Goal: Find specific page/section: Find specific page/section

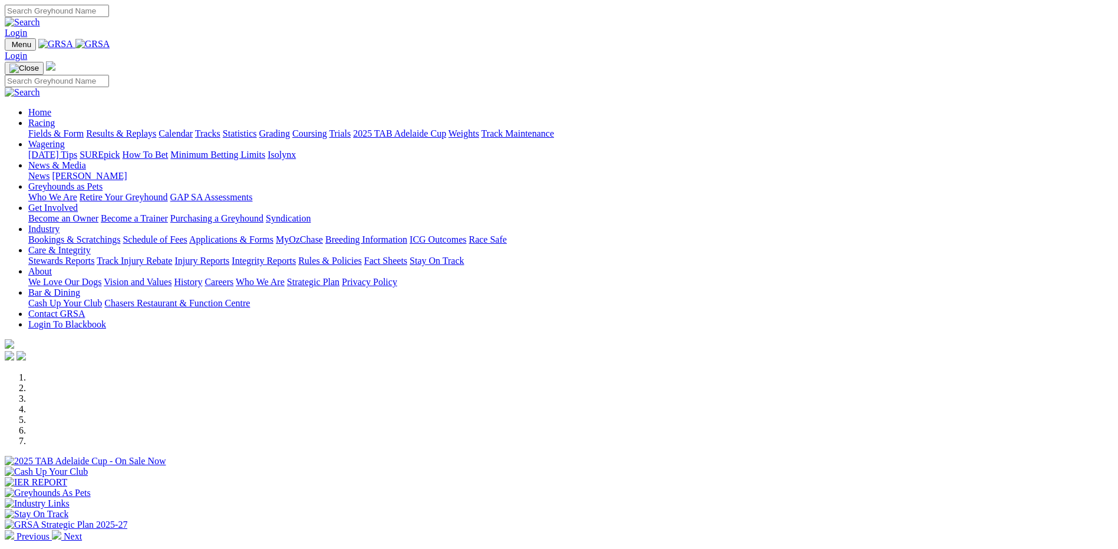
scroll to position [236, 0]
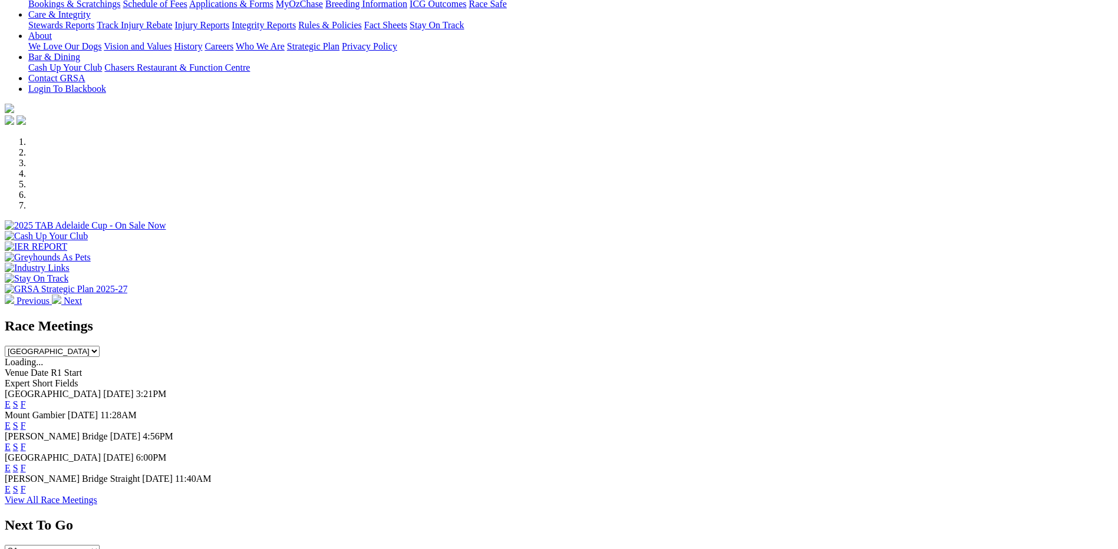
click at [26, 485] on link "F" at bounding box center [23, 490] width 5 height 10
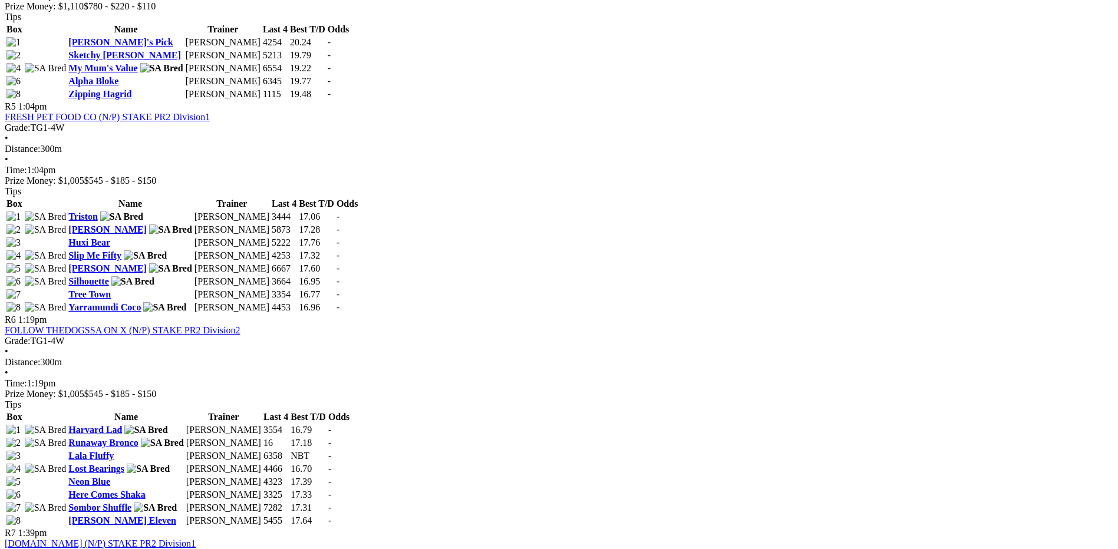
scroll to position [1238, 0]
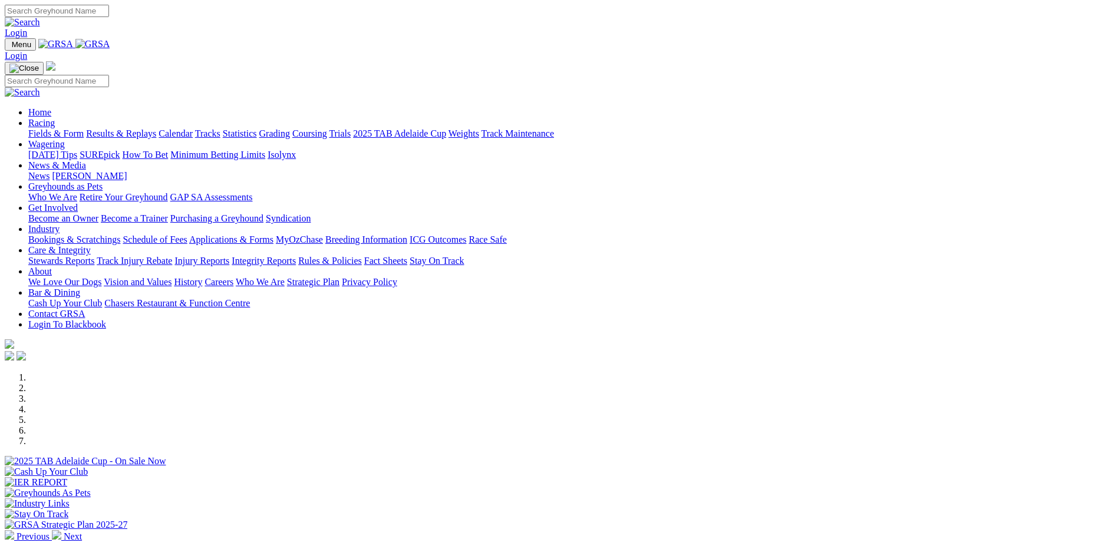
click at [127, 171] on link "[PERSON_NAME]" at bounding box center [89, 176] width 75 height 10
